Goal: Task Accomplishment & Management: Manage account settings

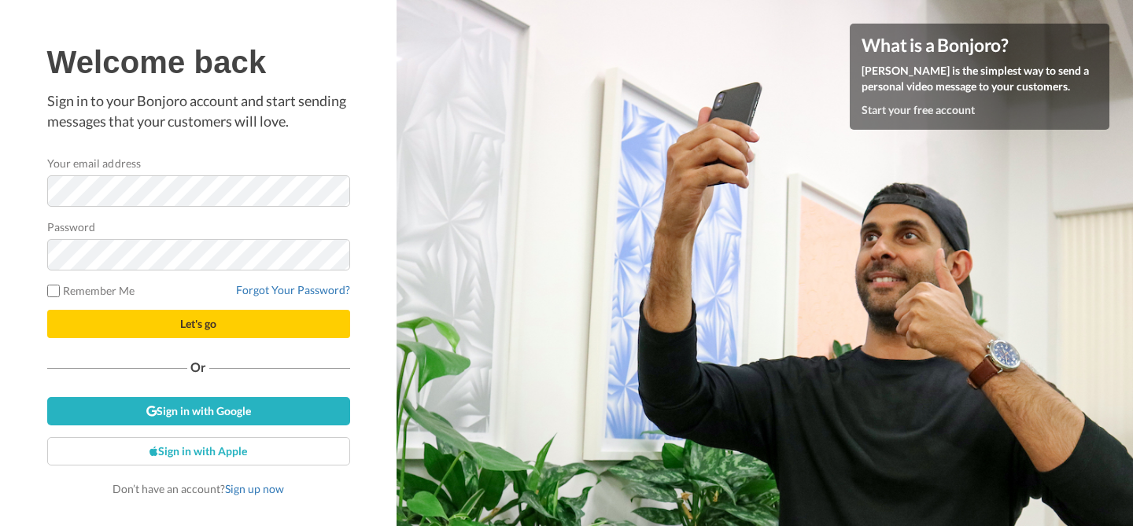
click at [47, 207] on div at bounding box center [47, 207] width 0 height 0
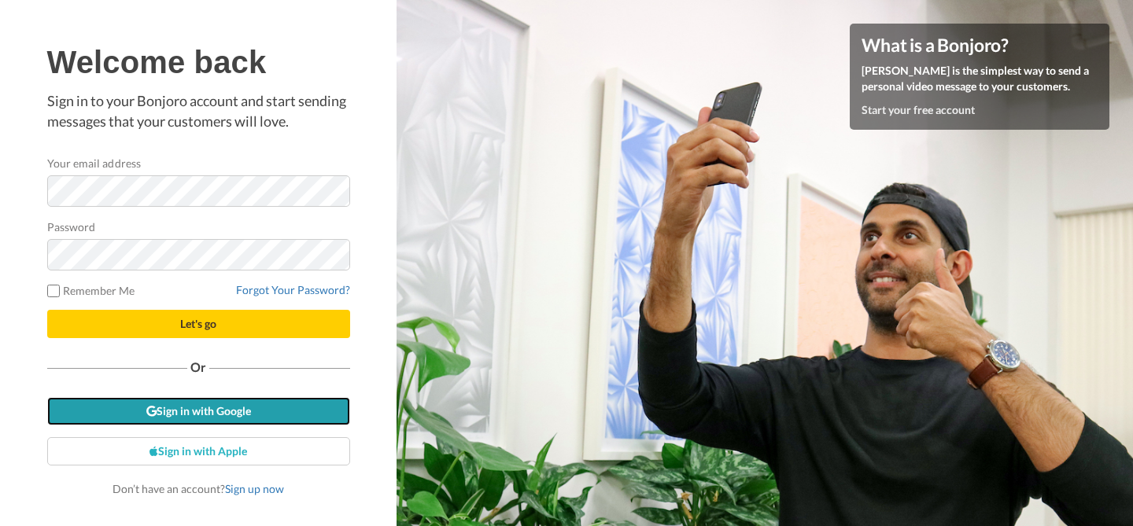
click at [183, 418] on link "Sign in with Google" at bounding box center [198, 411] width 303 height 28
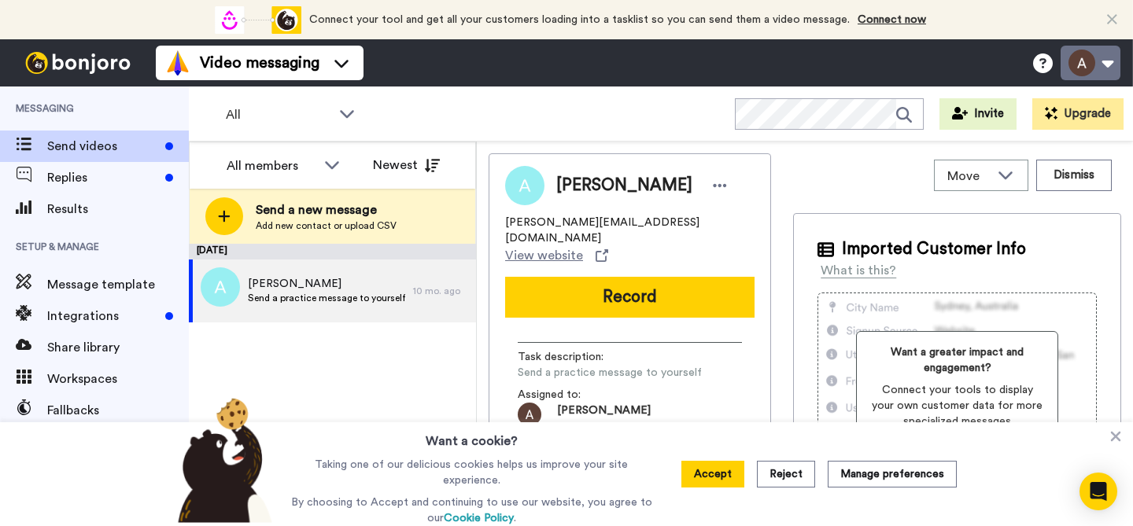
click at [1084, 66] on button at bounding box center [1091, 63] width 60 height 35
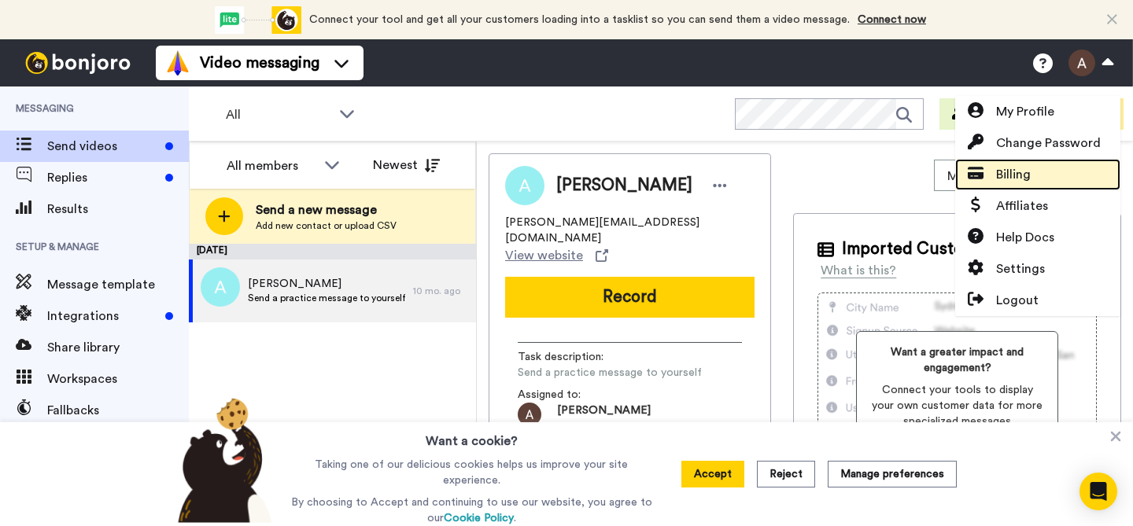
click at [1035, 177] on link "Billing" at bounding box center [1037, 174] width 165 height 31
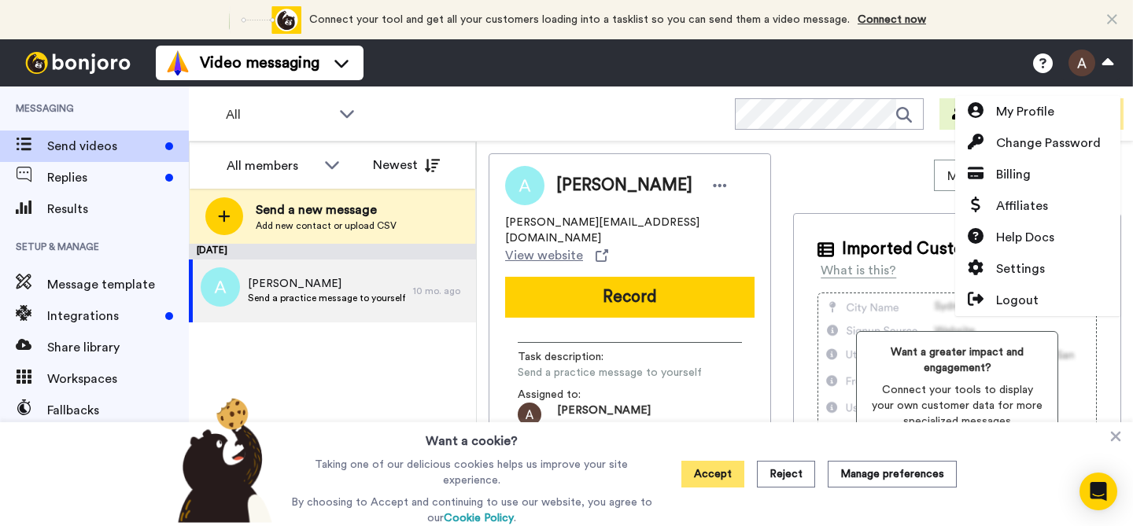
click at [719, 487] on button "Accept" at bounding box center [712, 474] width 63 height 27
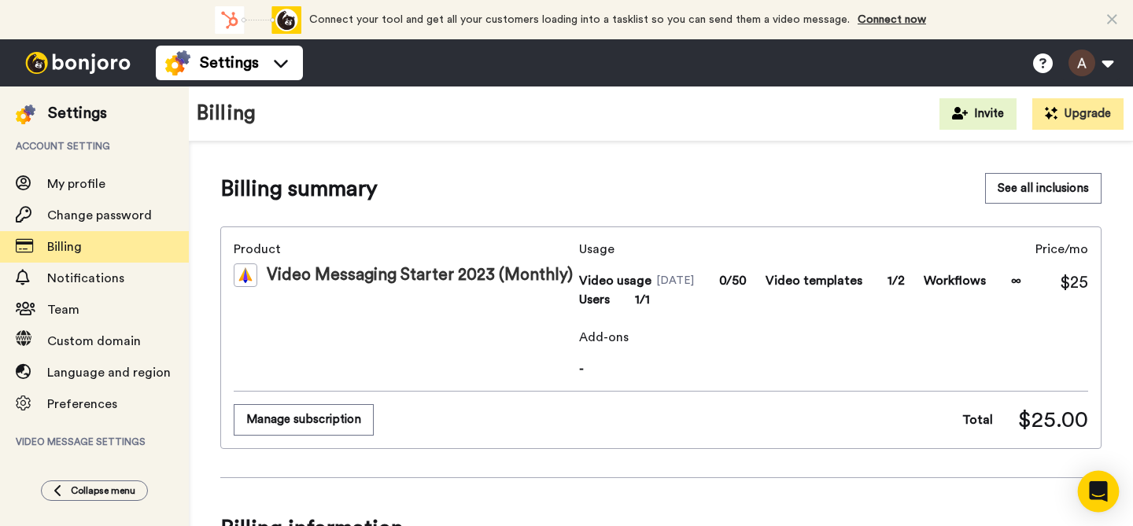
click at [1106, 494] on icon "Open Intercom Messenger" at bounding box center [1098, 492] width 20 height 20
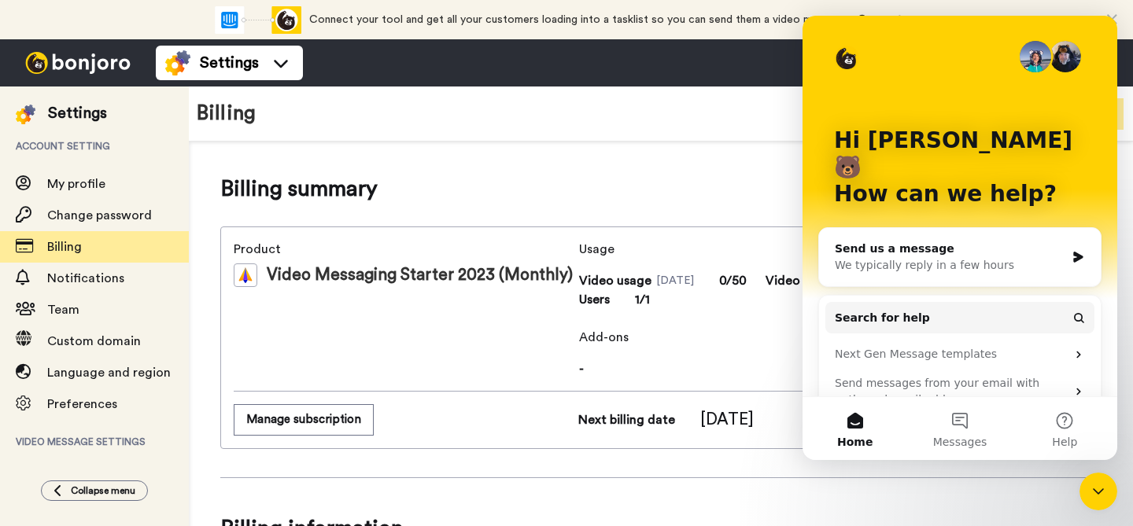
click at [977, 257] on div "We typically reply in a few hours" at bounding box center [950, 265] width 231 height 17
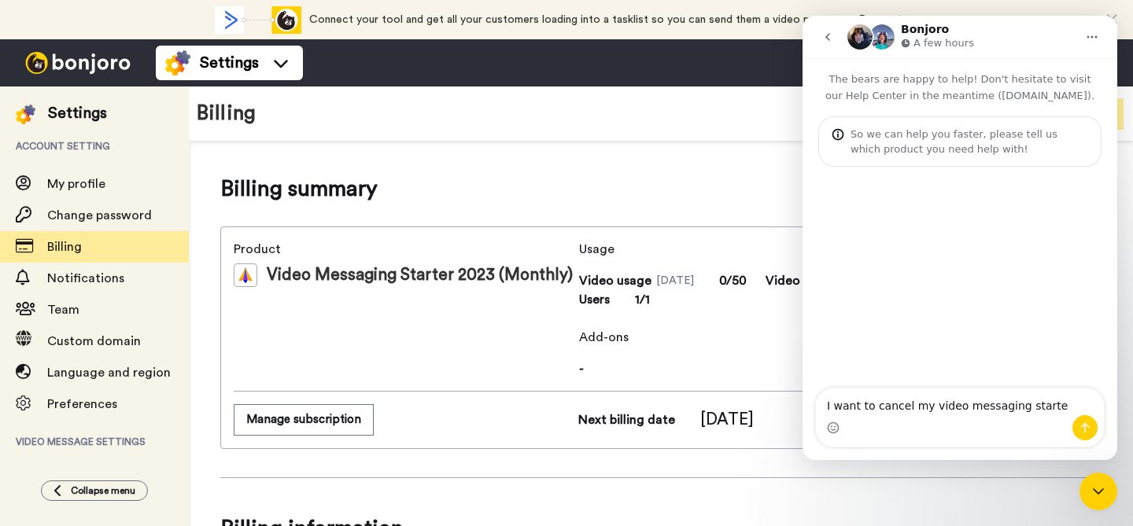
type textarea "I want to cancel my video messaging starter"
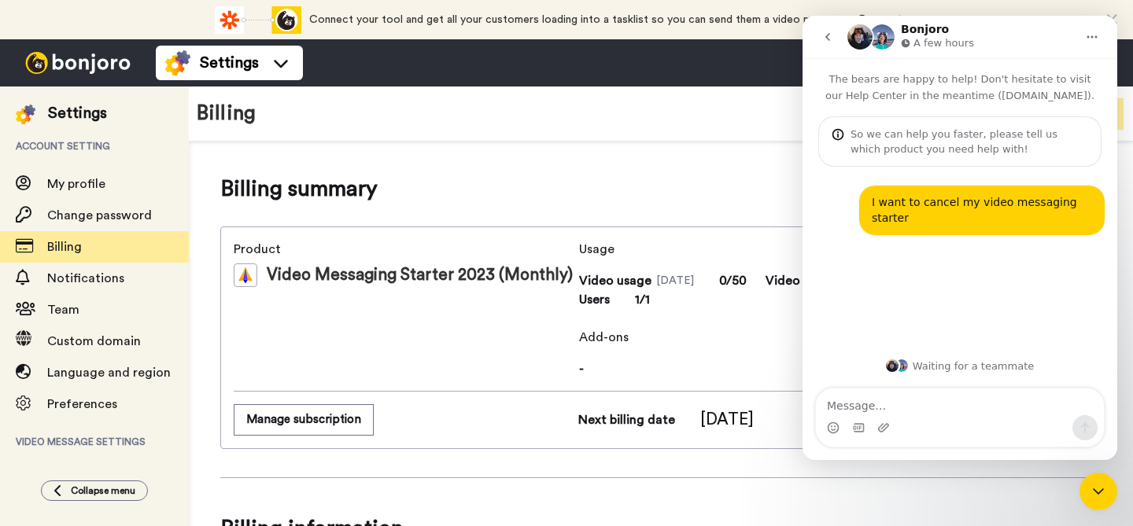
click at [362, 364] on div "Product Video Messaging Starter 2023 (Monthly)" at bounding box center [403, 309] width 339 height 138
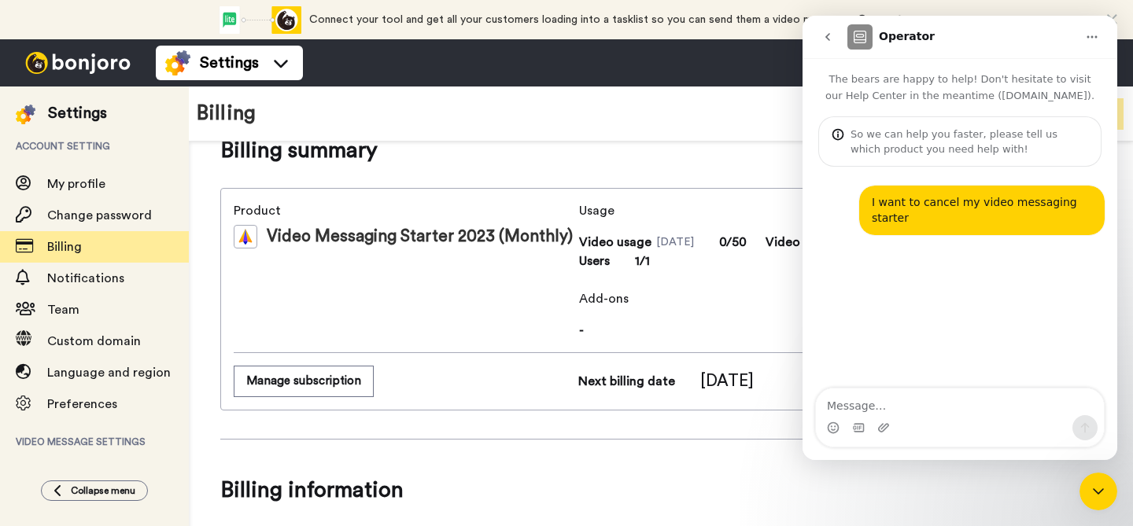
scroll to position [37, 0]
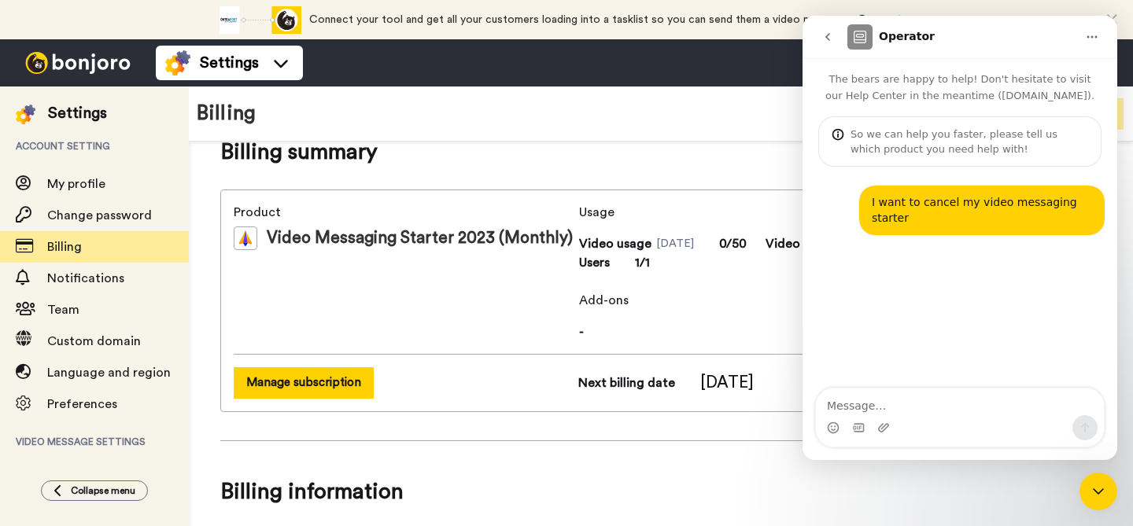
click at [338, 386] on button "Manage subscription" at bounding box center [304, 382] width 140 height 31
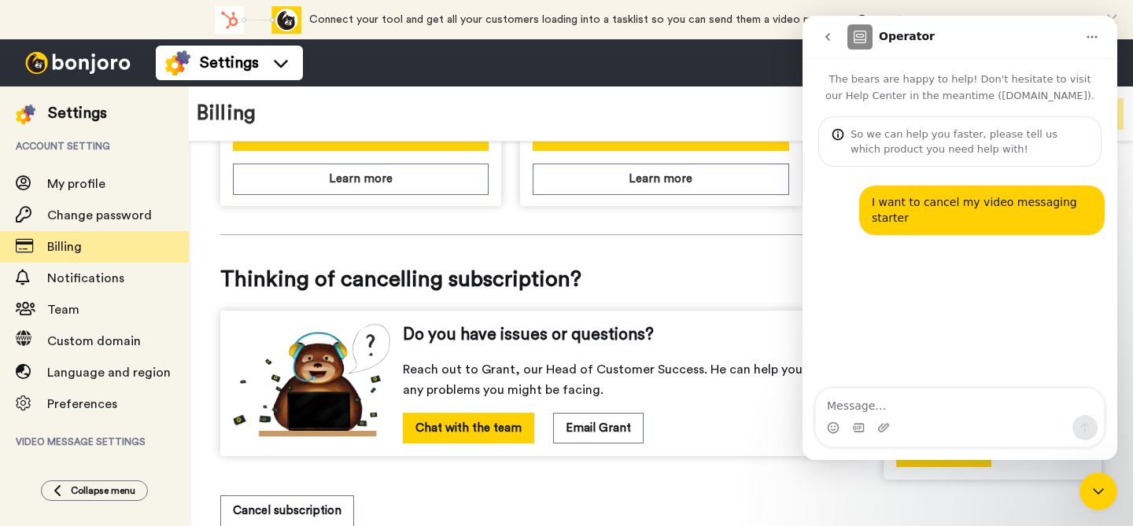
scroll to position [715, 0]
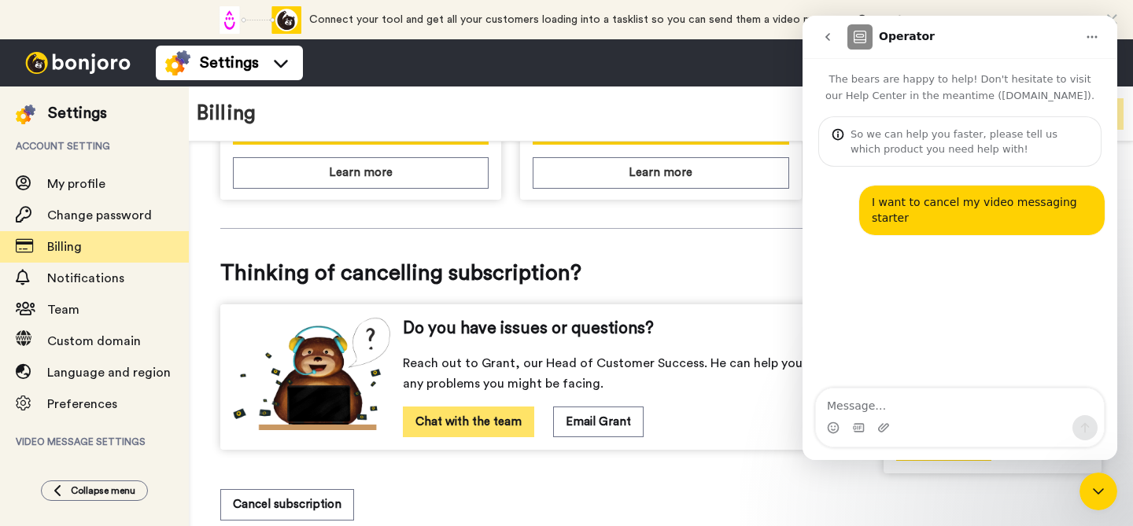
click at [484, 423] on button "Chat with the team" at bounding box center [468, 422] width 131 height 31
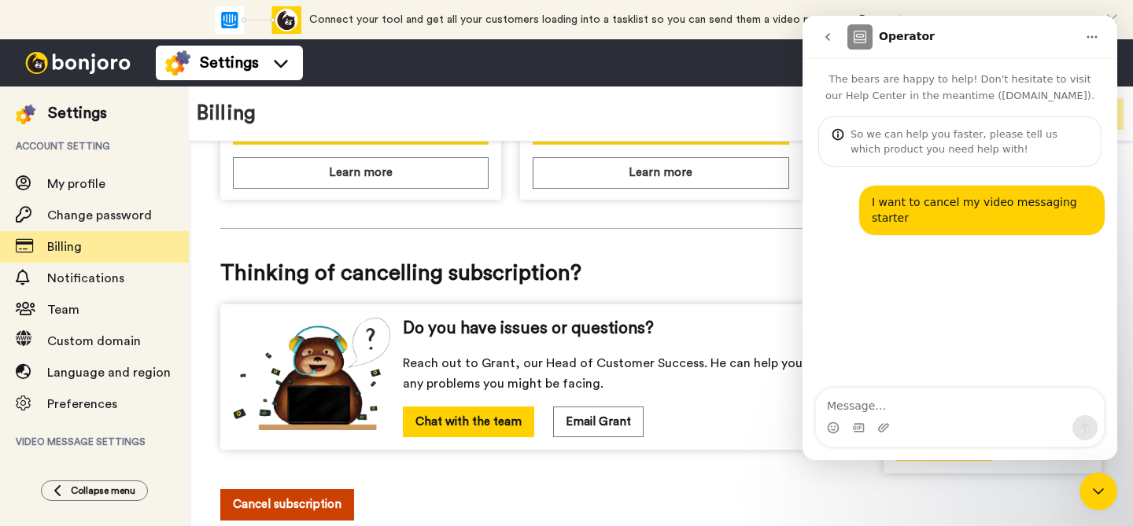
click at [315, 507] on button "Cancel subscription" at bounding box center [287, 504] width 134 height 31
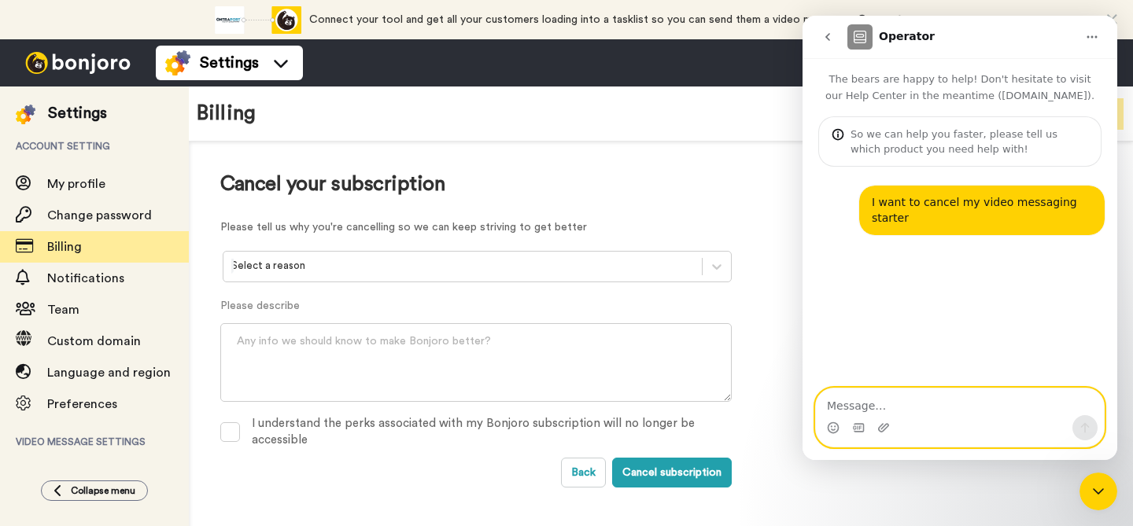
click at [934, 413] on textarea "Message…" at bounding box center [960, 402] width 288 height 27
type textarea "nevermind. I found it"
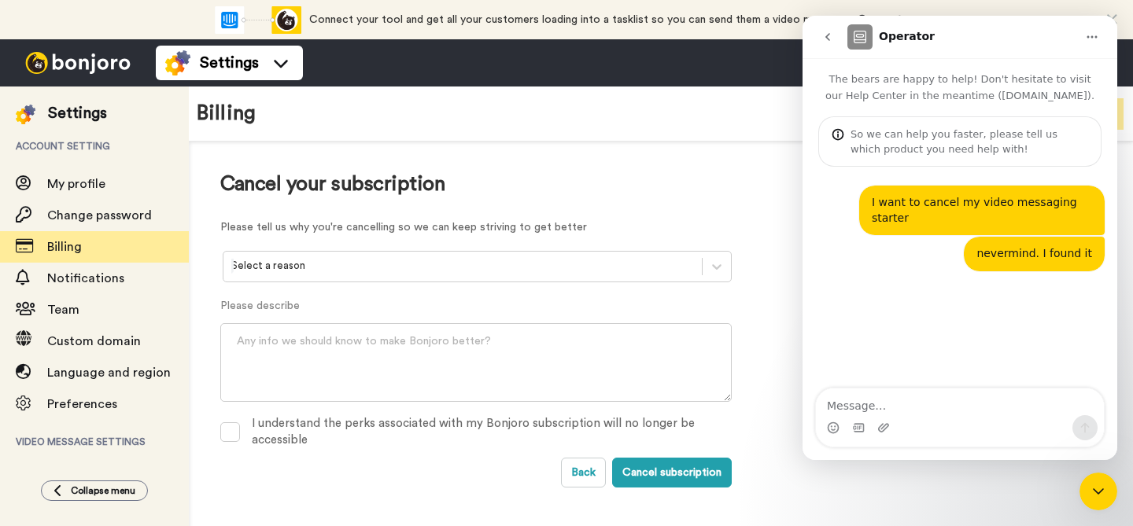
click at [277, 269] on div at bounding box center [462, 266] width 463 height 18
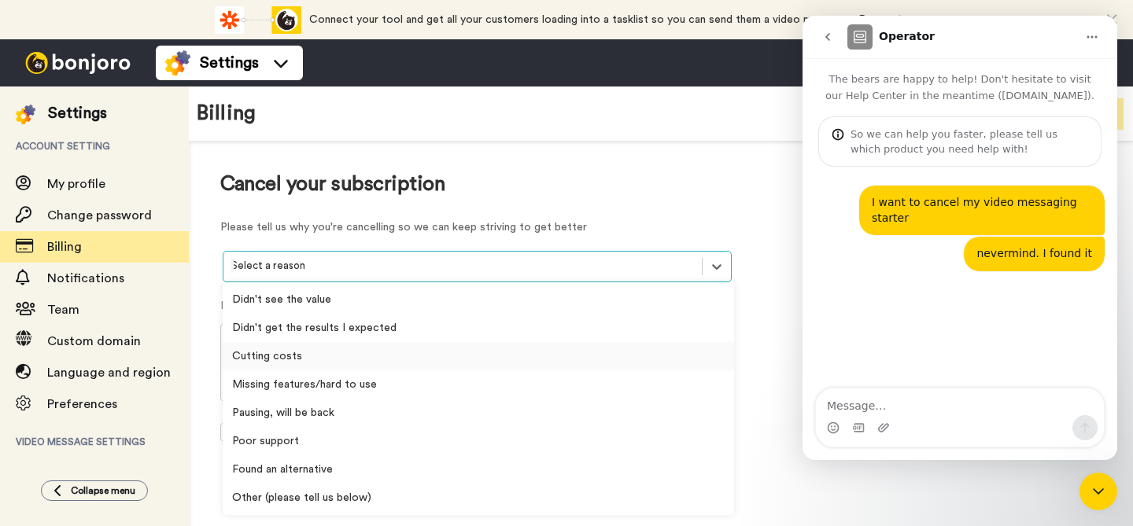
click at [271, 360] on div "Cutting costs" at bounding box center [478, 356] width 511 height 28
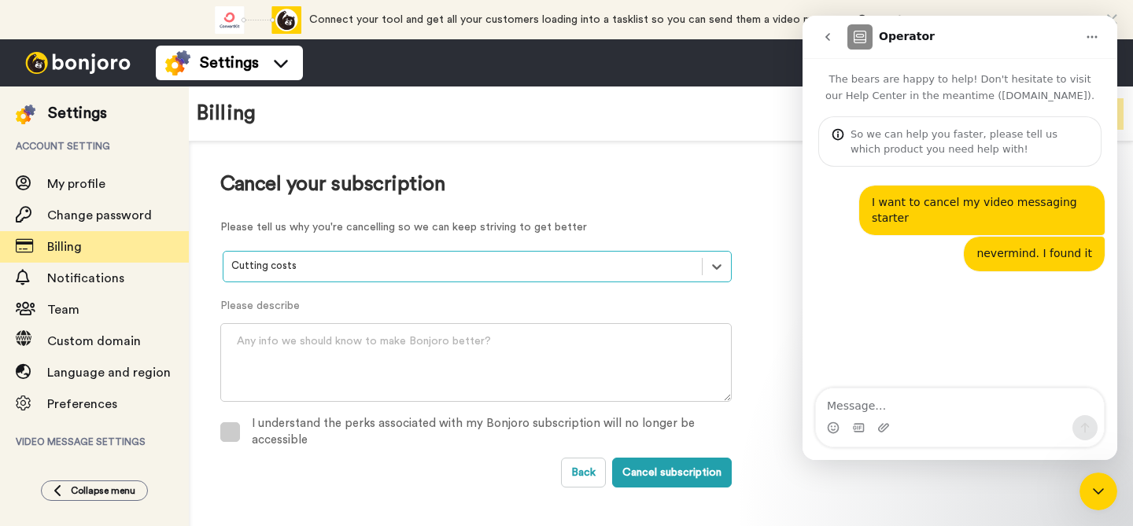
click at [220, 437] on span at bounding box center [230, 433] width 20 height 20
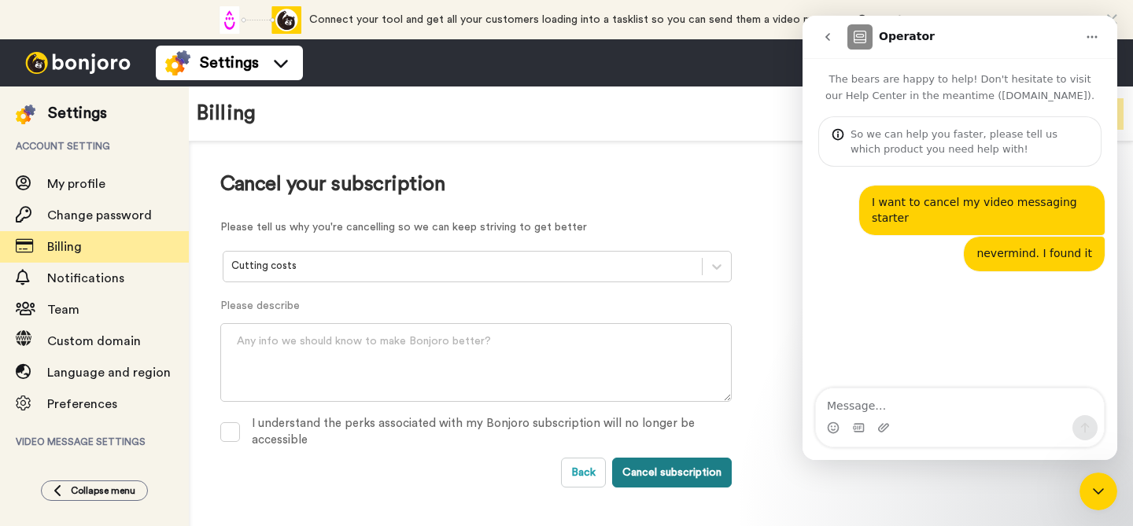
click at [659, 472] on button "Cancel subscription" at bounding box center [672, 473] width 120 height 30
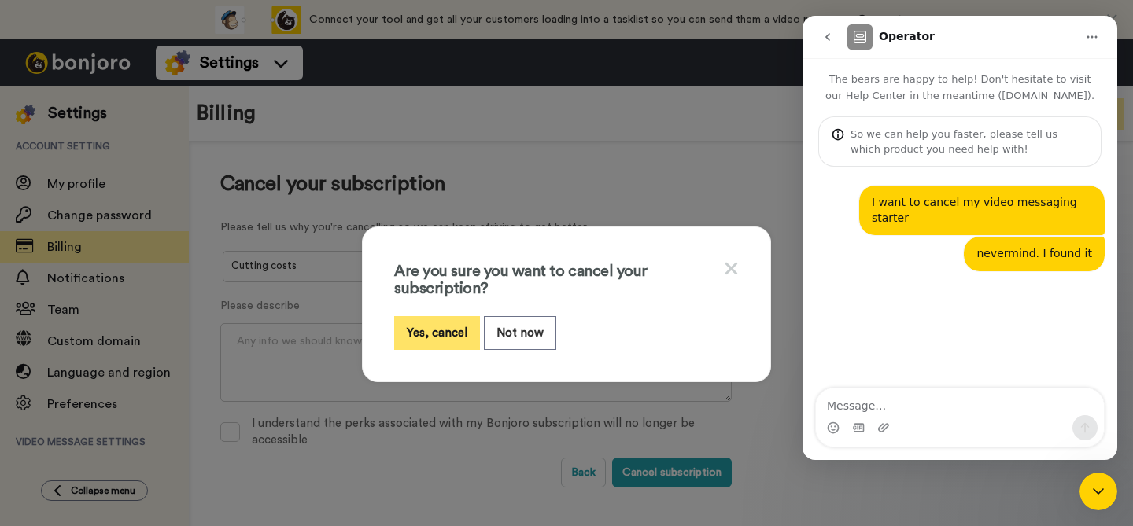
click at [428, 334] on button "Yes, cancel" at bounding box center [437, 333] width 86 height 34
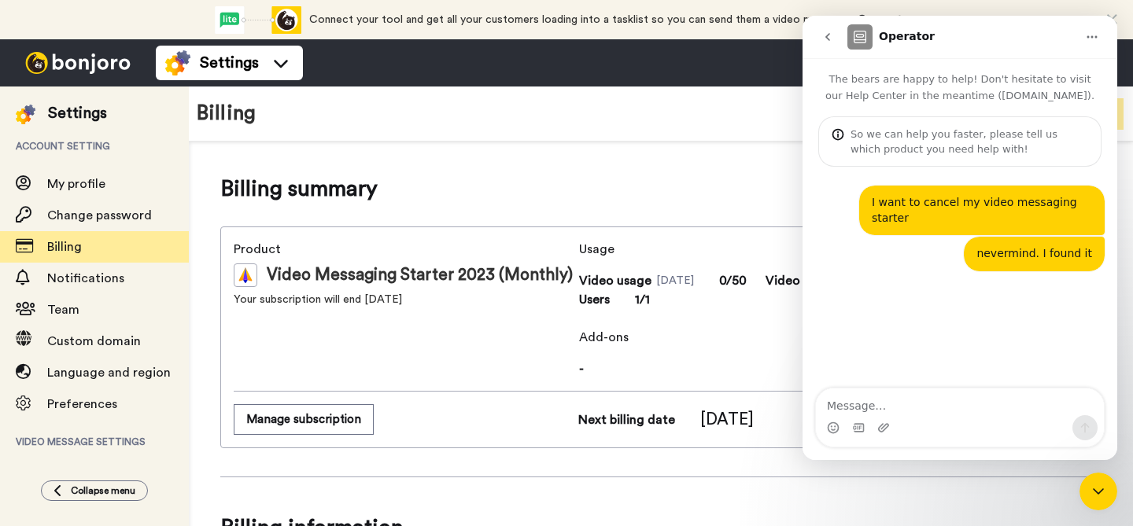
click at [1099, 496] on icon "Close Intercom Messenger" at bounding box center [1098, 491] width 19 height 19
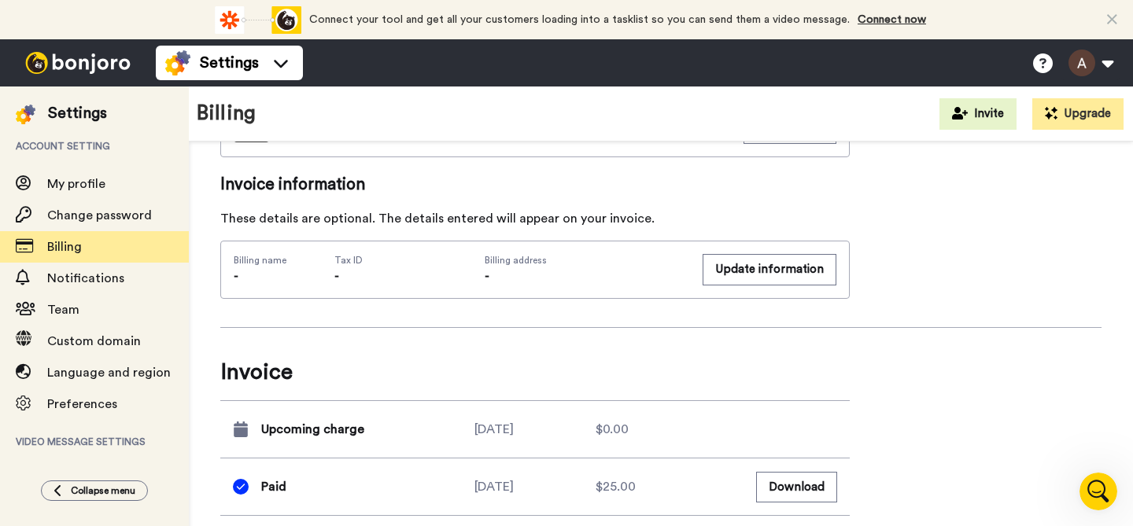
scroll to position [427, 0]
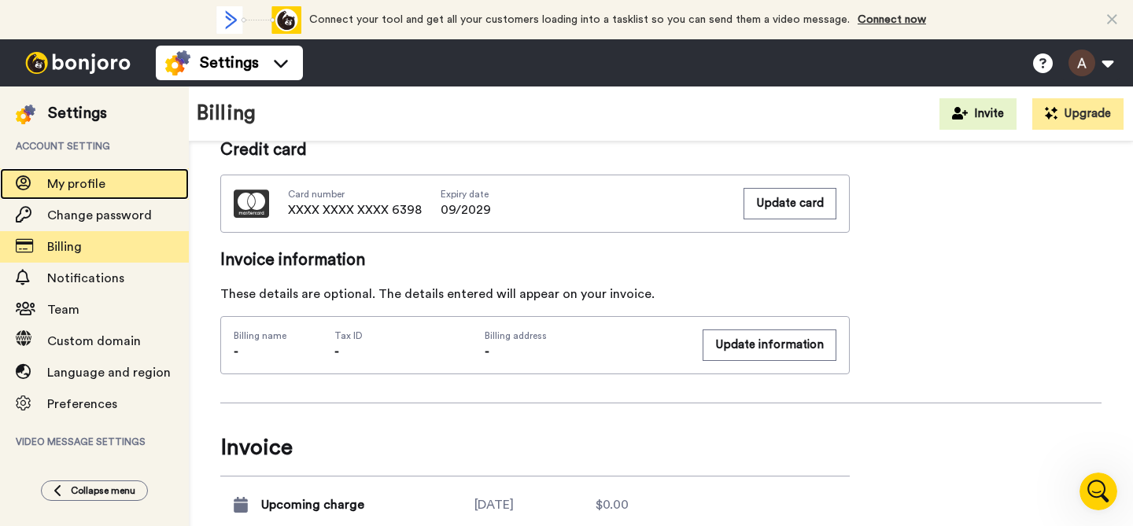
click at [79, 185] on span "My profile" at bounding box center [76, 184] width 58 height 13
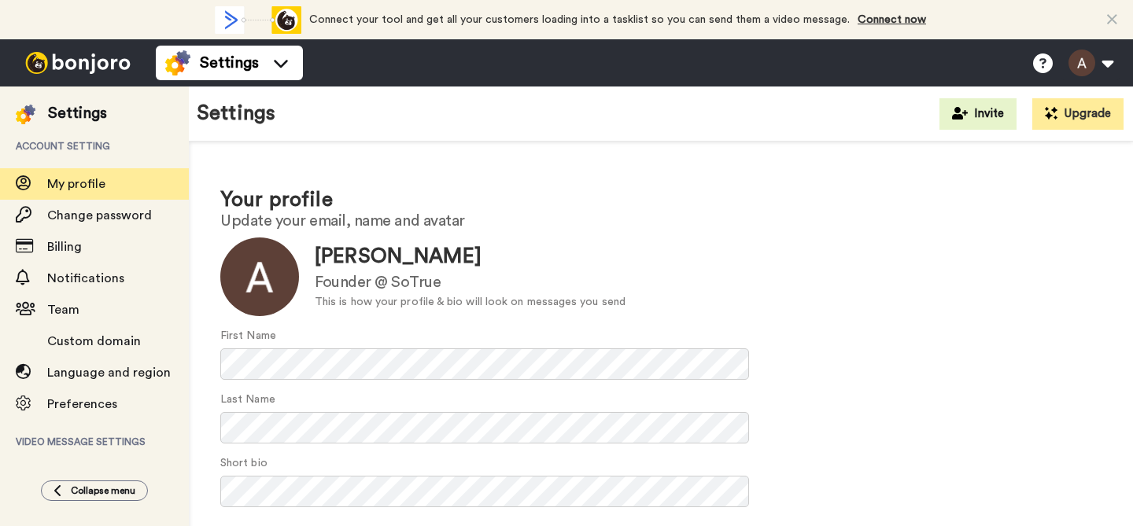
scroll to position [122, 0]
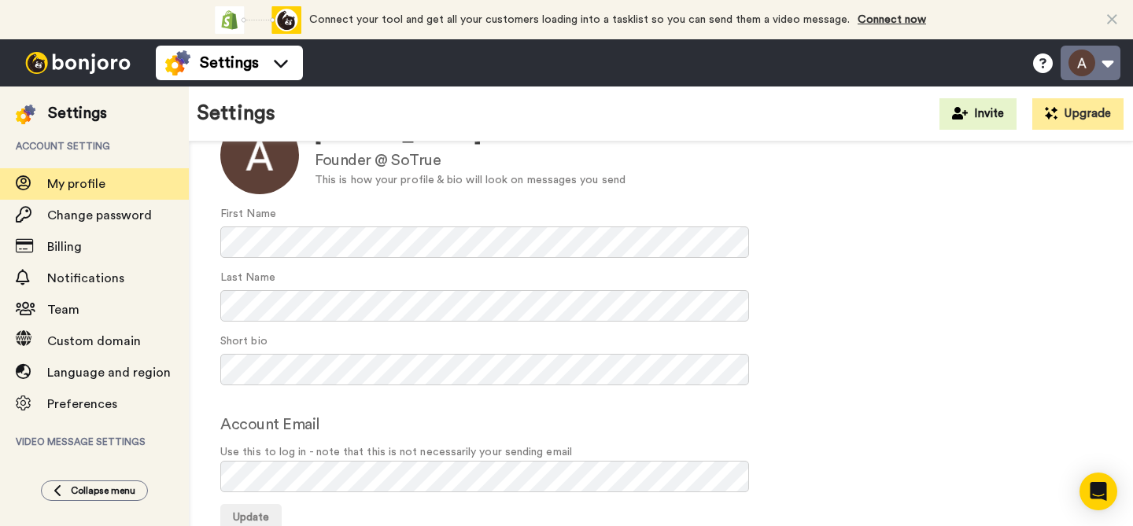
click at [1106, 62] on button at bounding box center [1091, 63] width 60 height 35
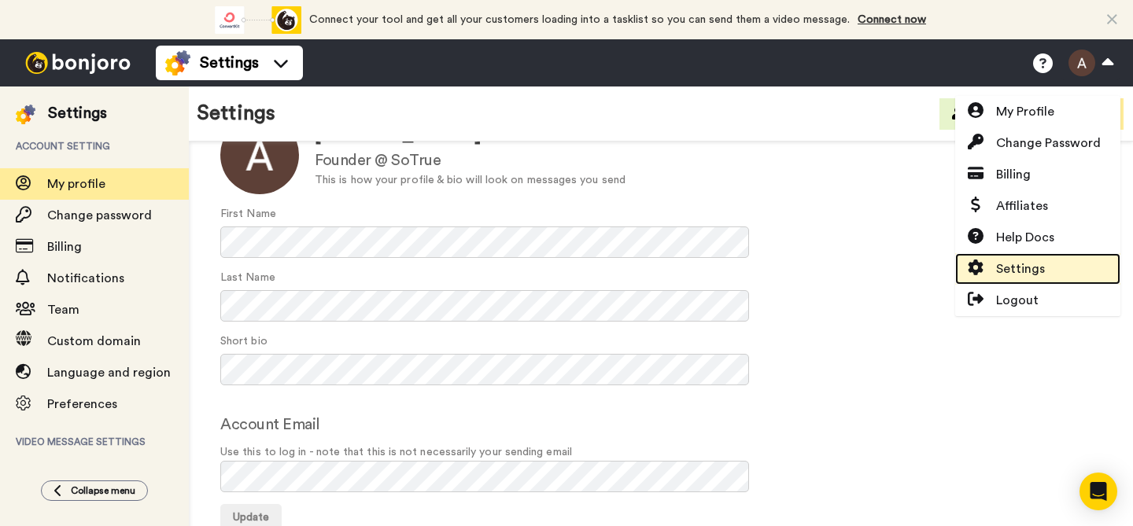
click at [1024, 264] on span "Settings" at bounding box center [1020, 269] width 49 height 19
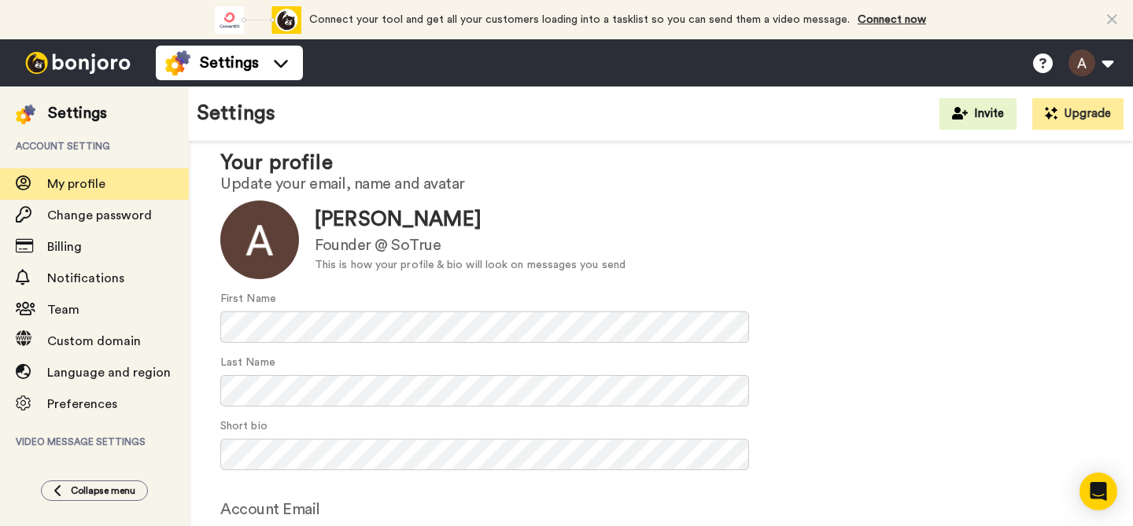
scroll to position [122, 0]
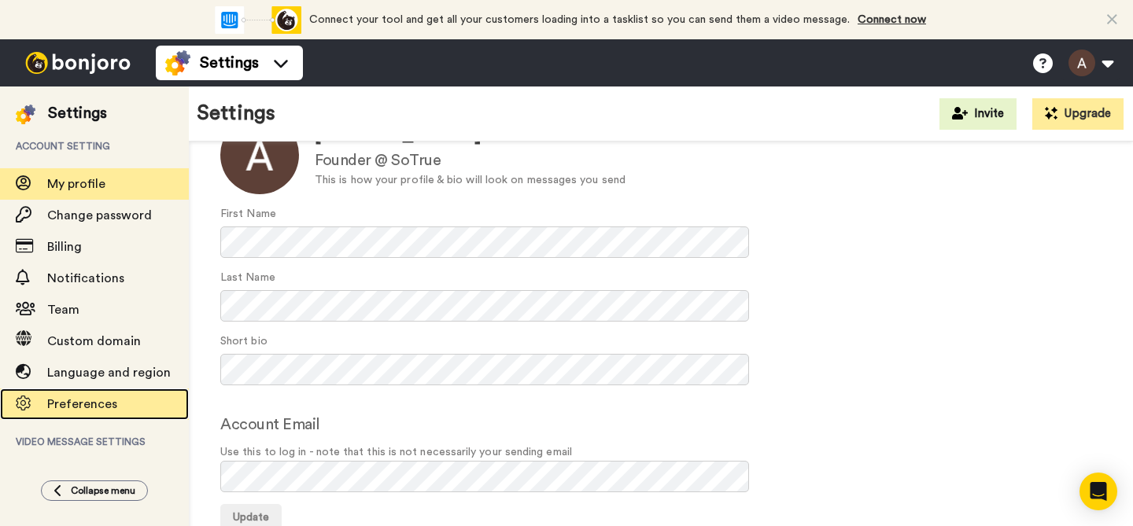
click at [88, 404] on span "Preferences" at bounding box center [82, 404] width 70 height 13
